Goal: Transaction & Acquisition: Download file/media

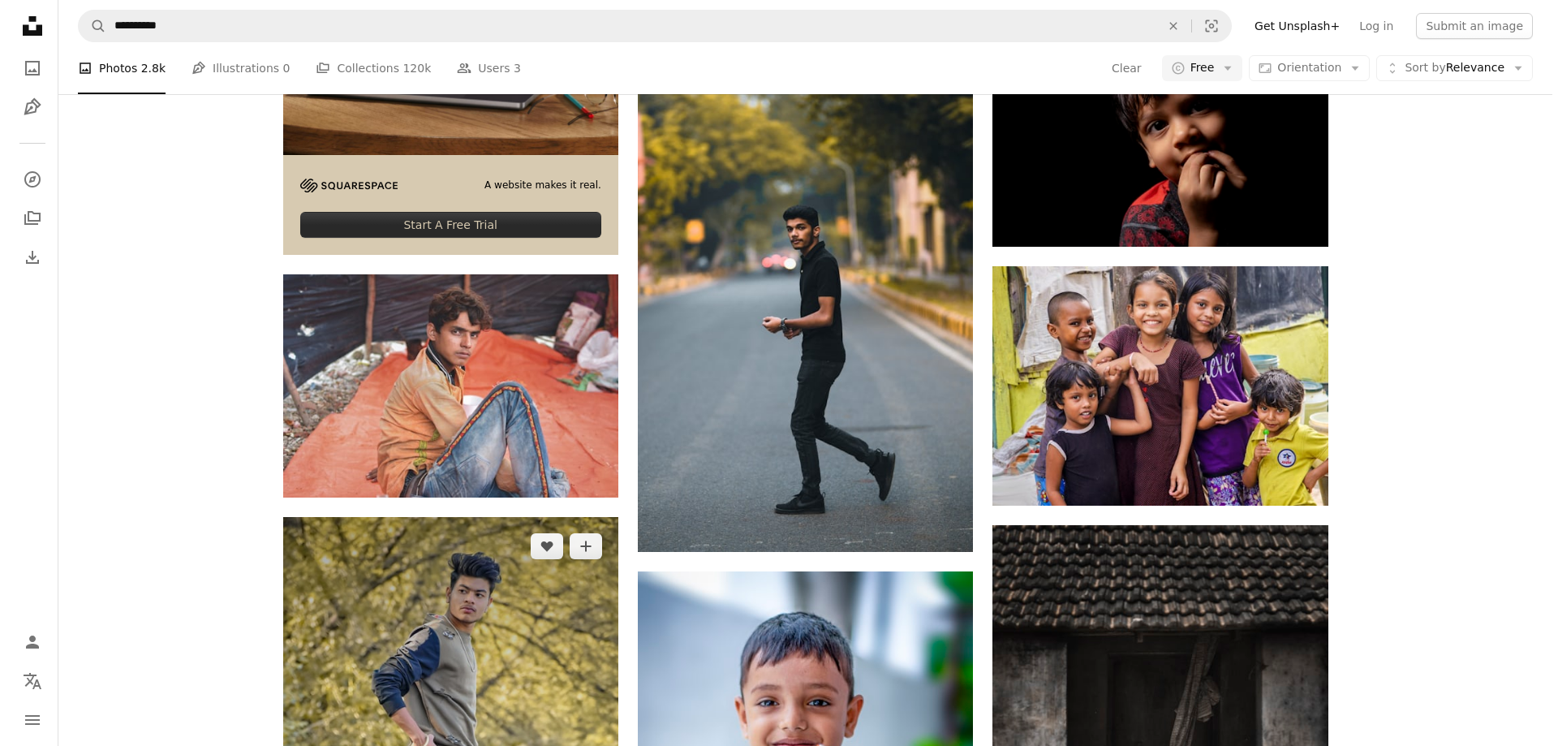
scroll to position [4544, 0]
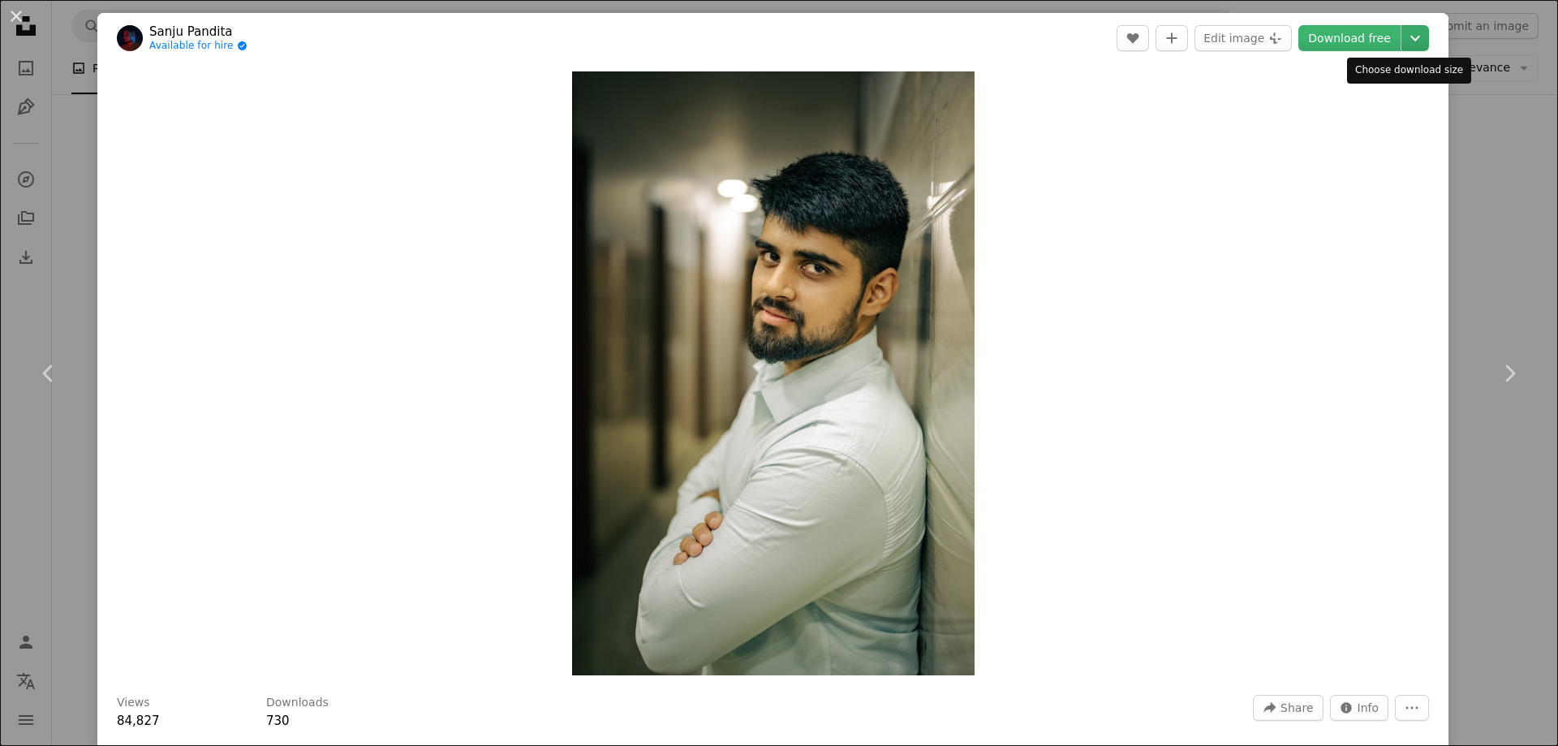
click at [1402, 40] on icon "Chevron down" at bounding box center [1415, 37] width 26 height 19
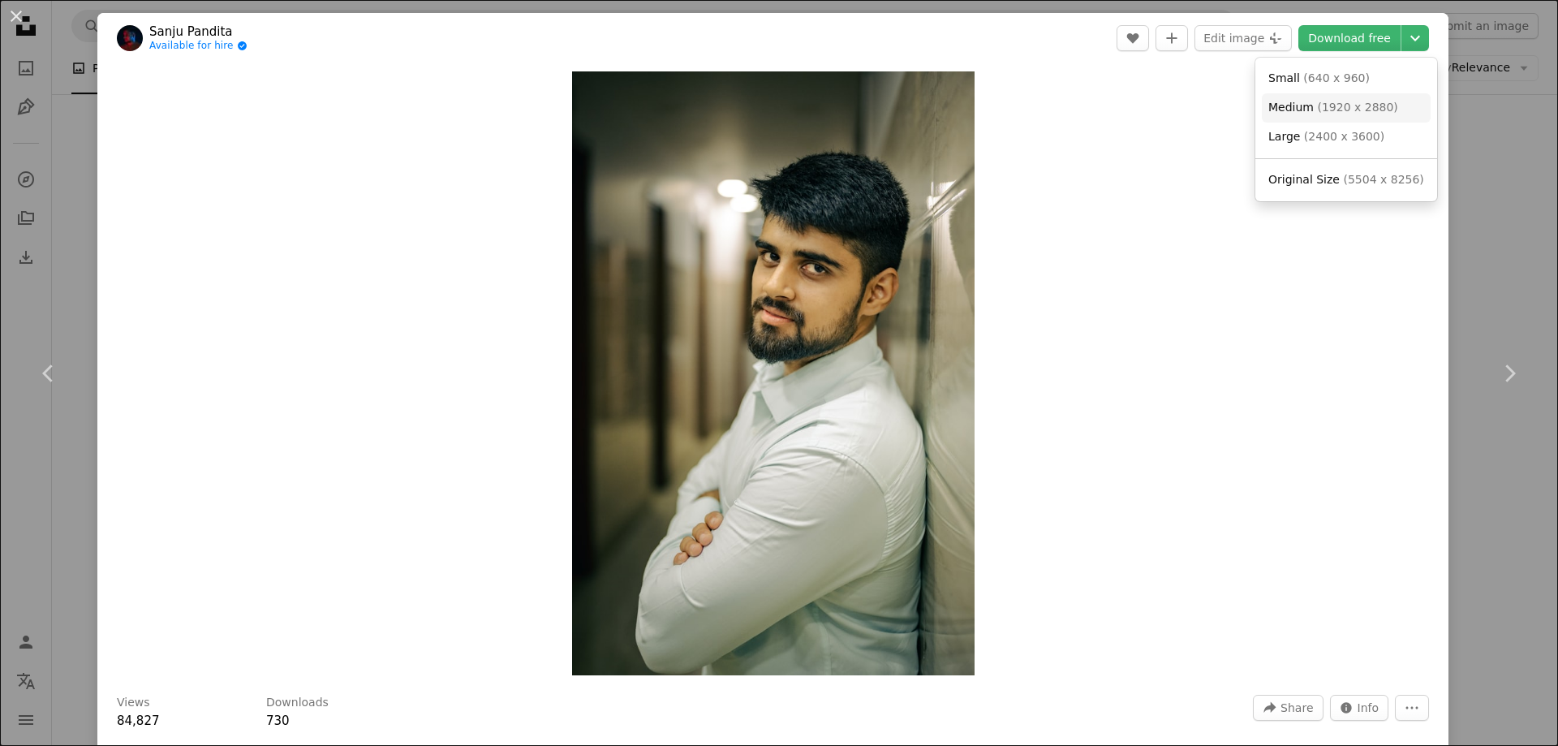
click at [1336, 97] on link "Medium ( 1920 x 2880 )" at bounding box center [1346, 107] width 169 height 29
